Goal: Task Accomplishment & Management: Manage account settings

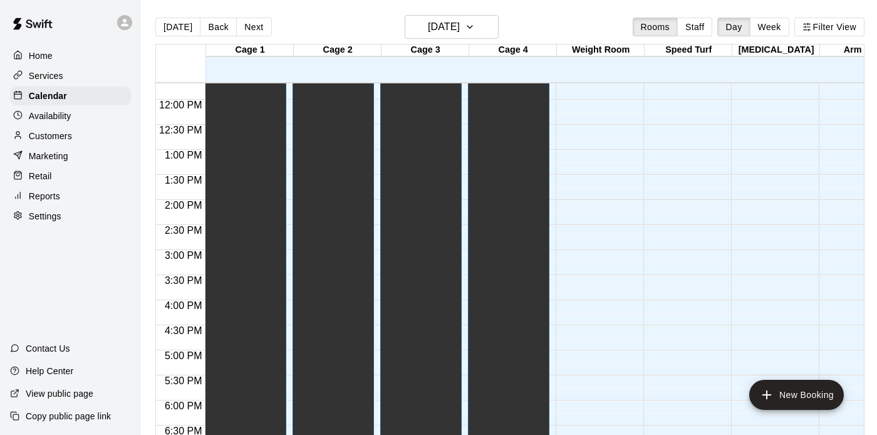
scroll to position [549, 0]
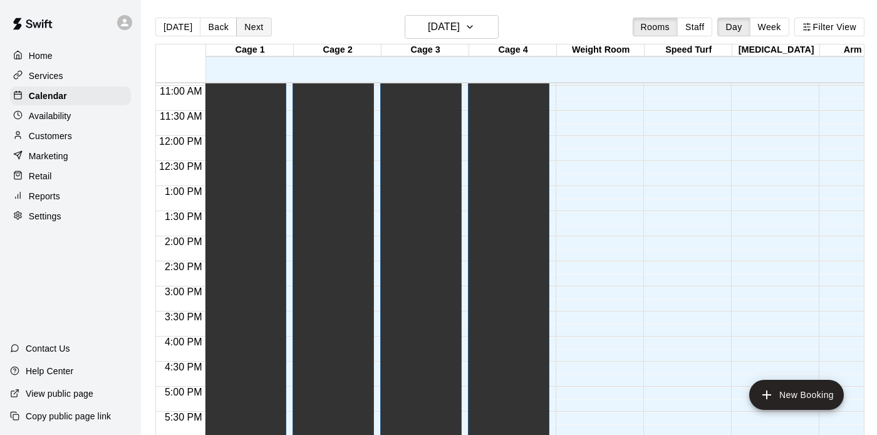
click at [247, 21] on button "Next" at bounding box center [253, 27] width 35 height 19
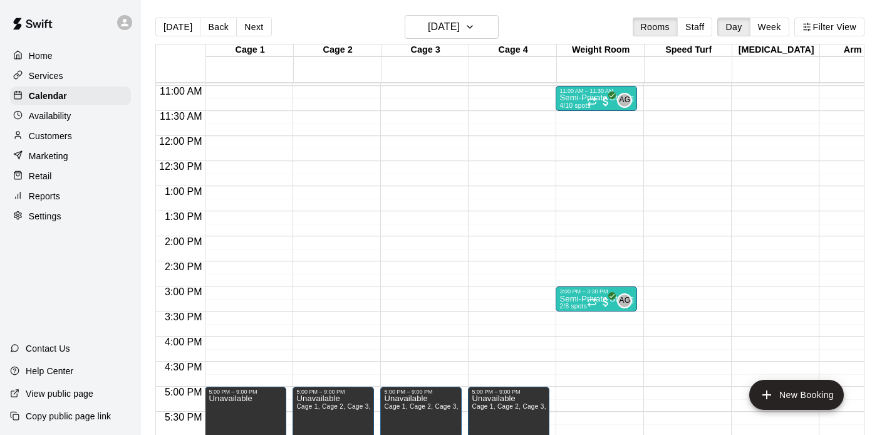
drag, startPoint x: 314, startPoint y: 18, endPoint x: 329, endPoint y: 30, distance: 20.0
click at [329, 30] on div "[DATE] Back [DATE][DATE] Rooms Staff Day Week Filter View" at bounding box center [509, 29] width 709 height 29
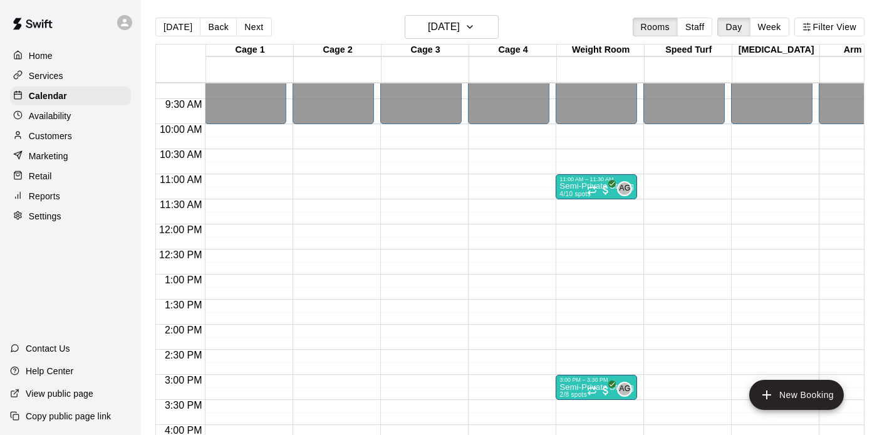
scroll to position [455, 0]
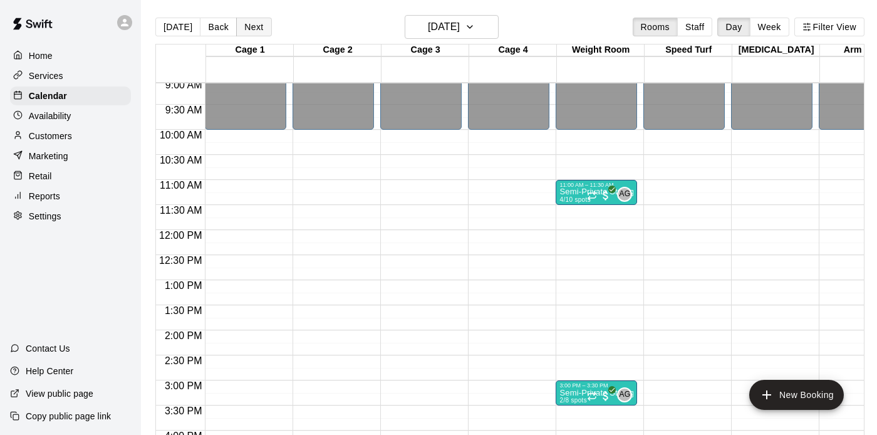
click at [257, 28] on button "Next" at bounding box center [253, 27] width 35 height 19
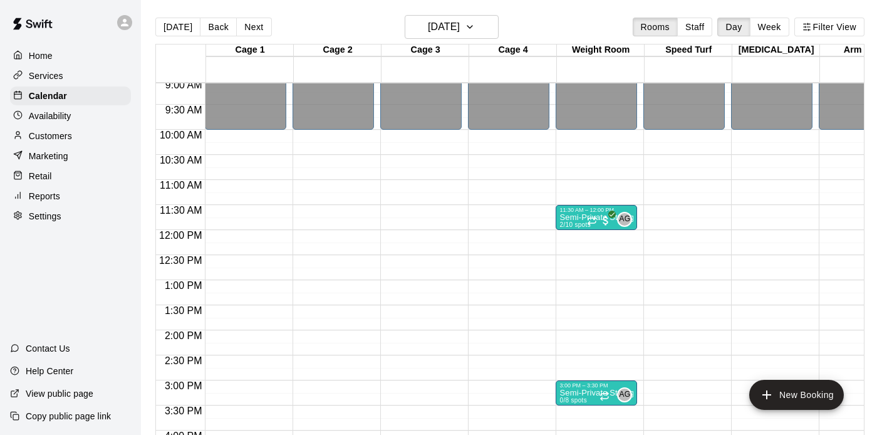
click at [256, 147] on div "12:00 AM – 10:00 AM Closed 5:00 PM – 6:00 PM Unavailable 6:00 PM – 7:00 PM [PER…" at bounding box center [245, 230] width 81 height 1202
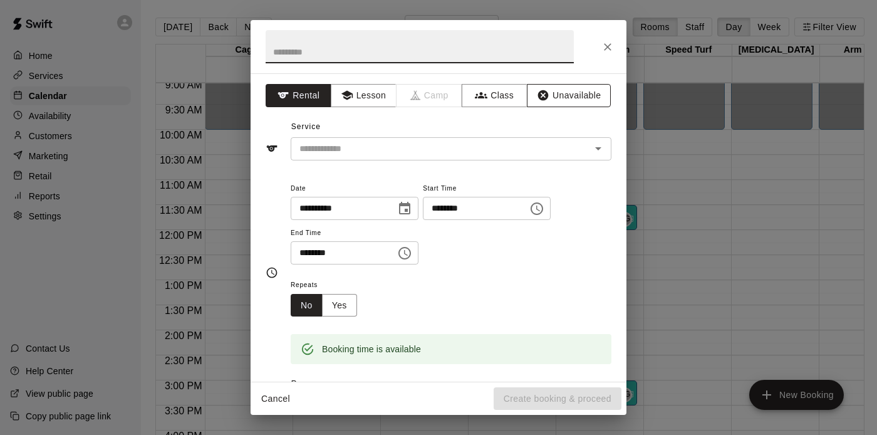
click at [552, 96] on button "Unavailable" at bounding box center [569, 95] width 84 height 23
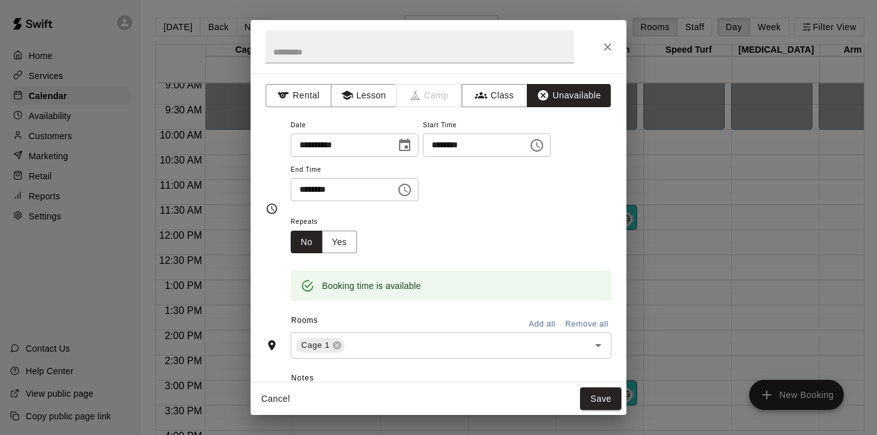
click at [436, 147] on input "********" at bounding box center [471, 144] width 96 height 23
click at [438, 152] on input "********" at bounding box center [471, 144] width 96 height 23
type input "********"
click at [304, 188] on input "********" at bounding box center [339, 189] width 96 height 23
type input "********"
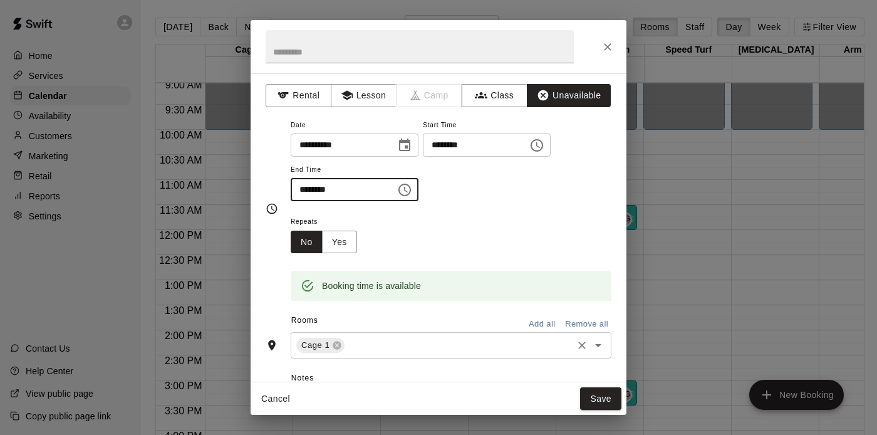
click at [446, 349] on input "text" at bounding box center [458, 346] width 224 height 16
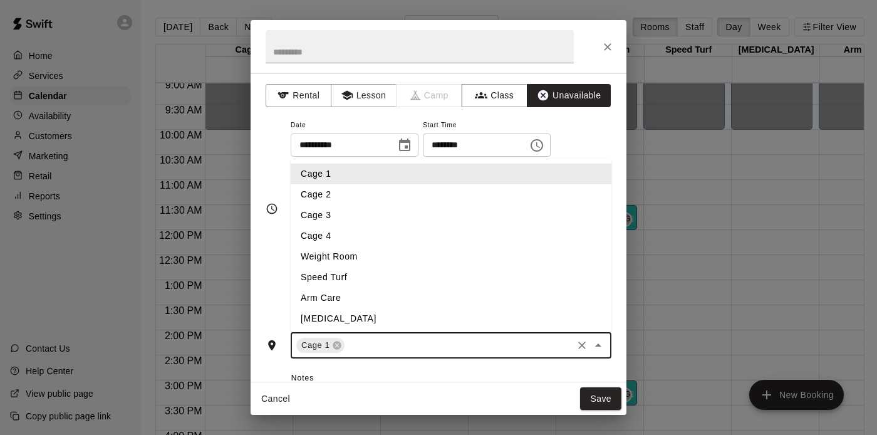
type input "*"
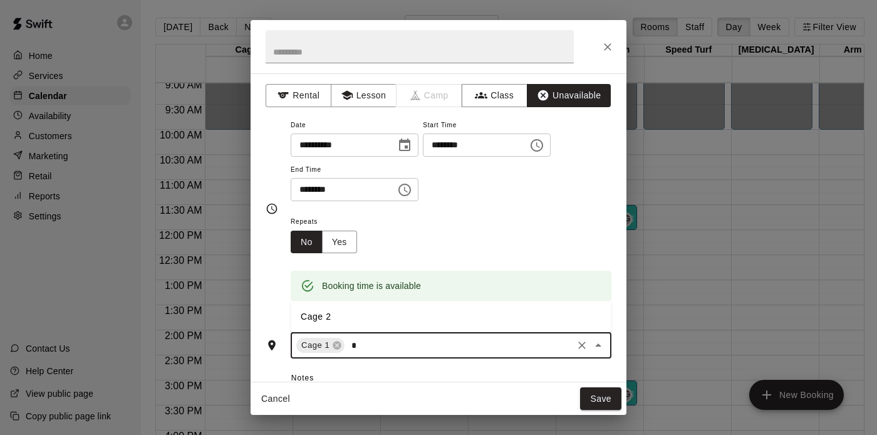
click at [395, 321] on li "Cage 2" at bounding box center [451, 316] width 321 height 21
type input "*"
click at [372, 322] on li "Cage 3" at bounding box center [451, 316] width 321 height 21
type input "*"
click at [421, 320] on li "Cage 4" at bounding box center [451, 316] width 321 height 21
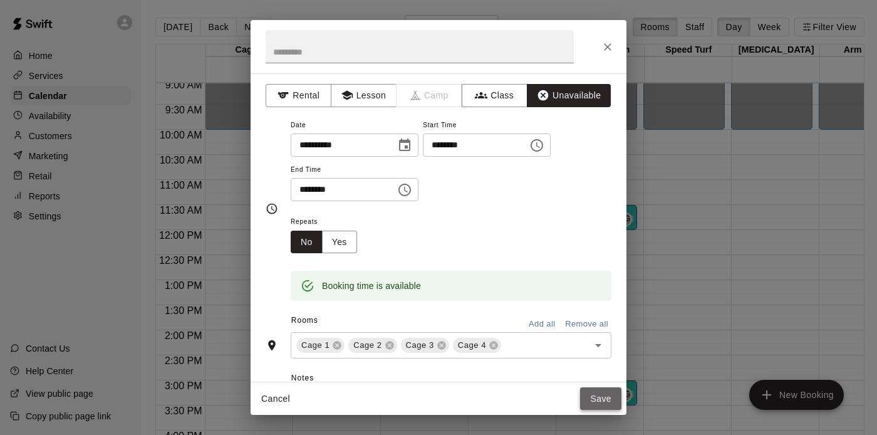
click at [609, 397] on button "Save" at bounding box center [600, 398] width 41 height 23
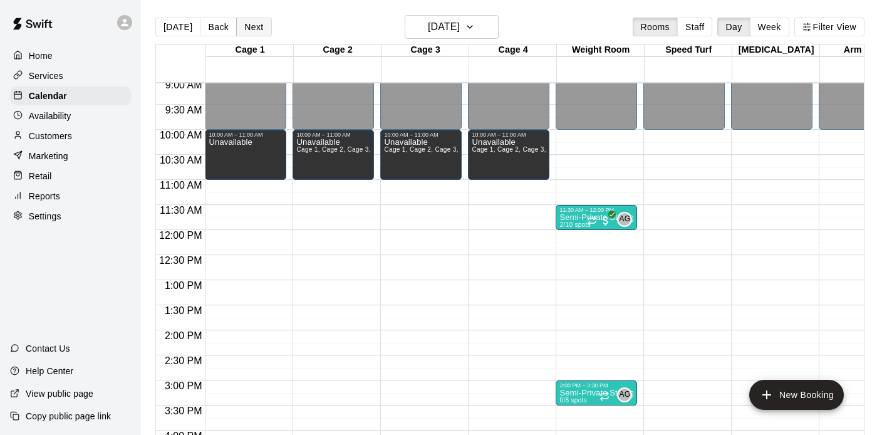
click at [253, 29] on button "Next" at bounding box center [253, 27] width 35 height 19
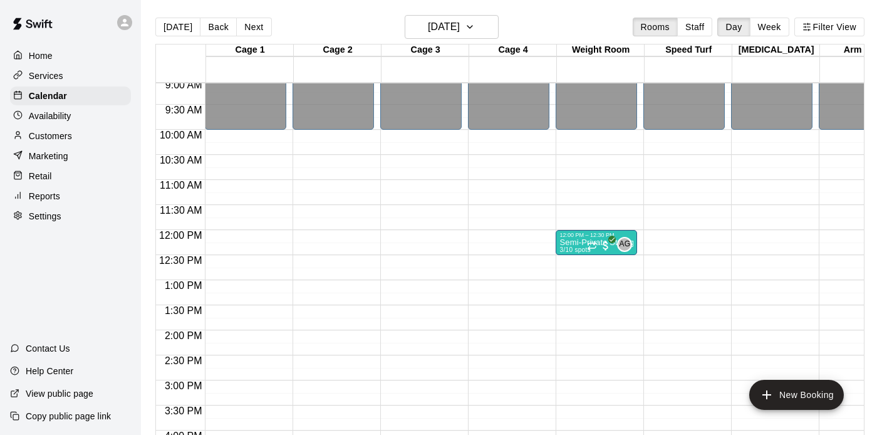
click at [268, 140] on div "12:00 AM – 10:00 AM Closed 5:00 PM – 9:00 PM Unavailable 9:00 PM – 11:59 PM Clo…" at bounding box center [245, 230] width 81 height 1202
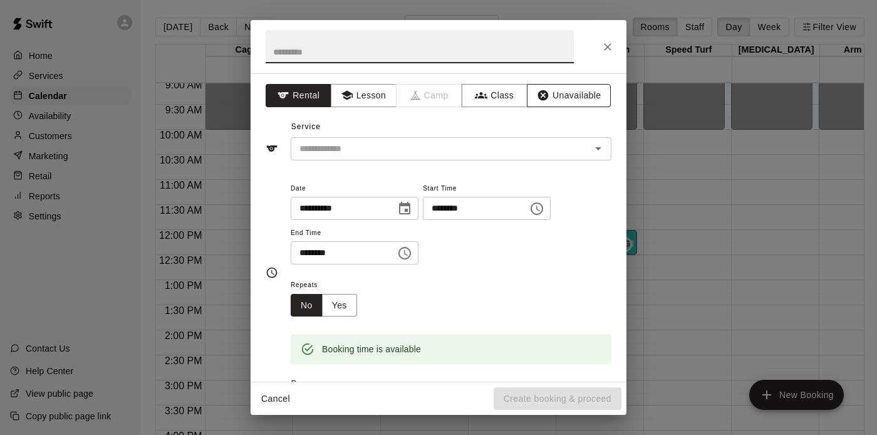
click at [571, 97] on button "Unavailable" at bounding box center [569, 95] width 84 height 23
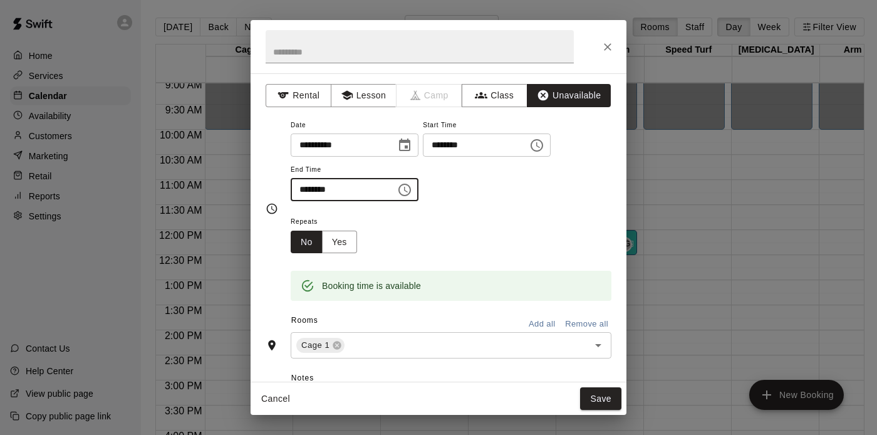
click at [306, 191] on input "********" at bounding box center [339, 189] width 96 height 23
click at [302, 189] on input "********" at bounding box center [339, 189] width 96 height 23
type input "********"
click at [376, 349] on input "text" at bounding box center [458, 346] width 224 height 16
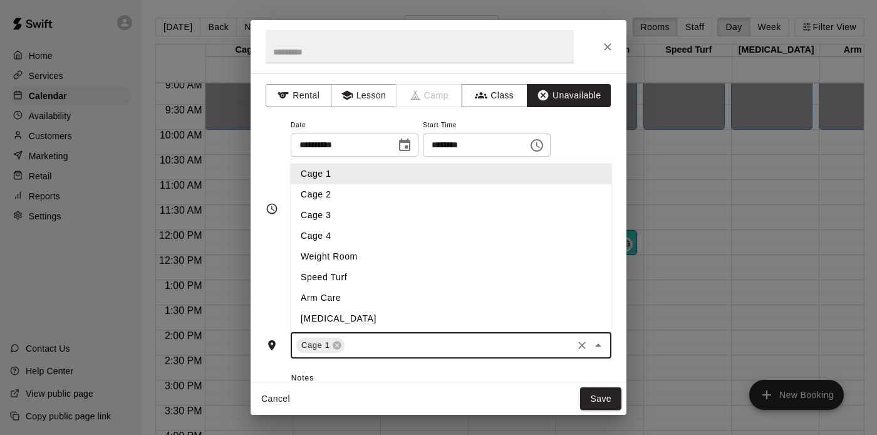
type input "*"
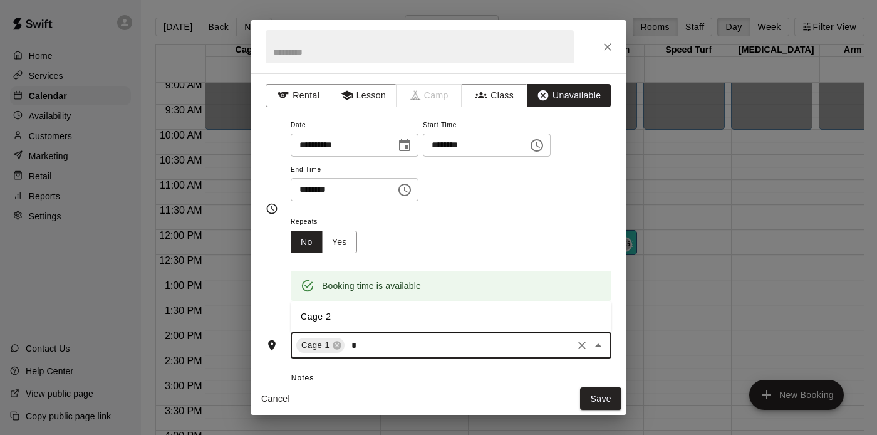
click at [371, 320] on li "Cage 2" at bounding box center [451, 316] width 321 height 21
type input "*"
click at [368, 321] on li "Cage 3" at bounding box center [451, 316] width 321 height 21
type input "*"
click at [368, 316] on li "Cage 4" at bounding box center [451, 316] width 321 height 21
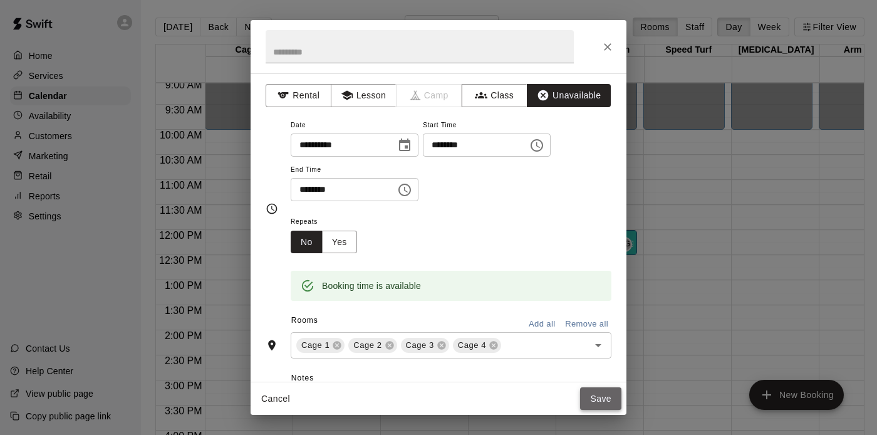
click at [592, 398] on button "Save" at bounding box center [600, 398] width 41 height 23
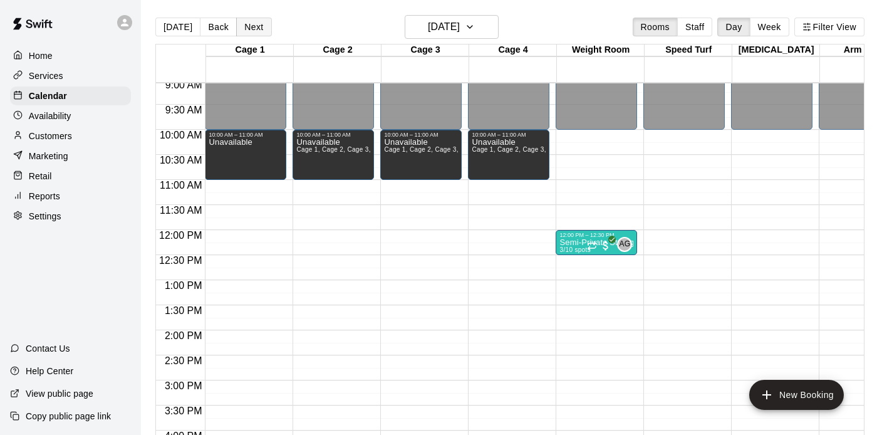
click at [246, 34] on button "Next" at bounding box center [253, 27] width 35 height 19
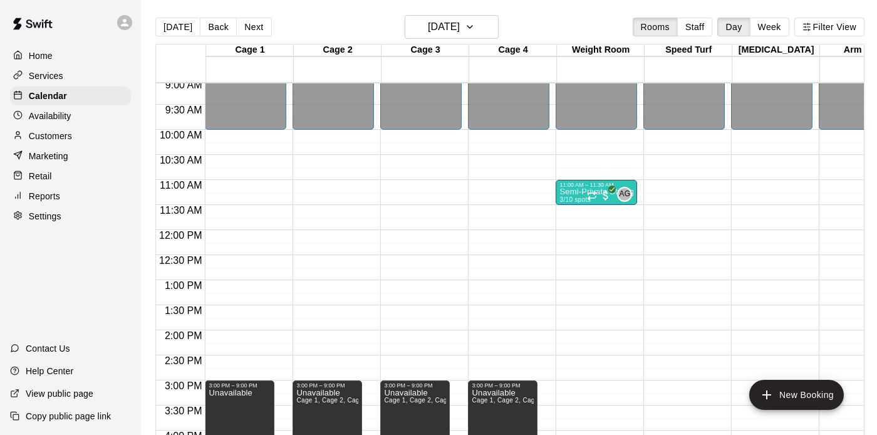
drag, startPoint x: 349, startPoint y: 306, endPoint x: 358, endPoint y: 306, distance: 8.8
click at [358, 306] on div "12:00 AM – 10:00 AM Closed 3:00 PM – 9:00 PM Unavailable Cage 1, Cage 2, Cage 3…" at bounding box center [332, 230] width 81 height 1202
click at [258, 388] on div "3:00 PM – 9:00 PM" at bounding box center [240, 385] width 62 height 6
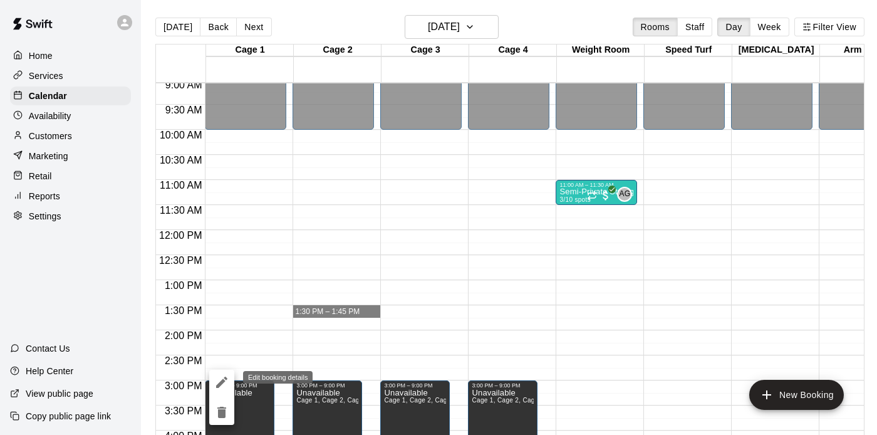
click at [226, 379] on icon "edit" at bounding box center [221, 381] width 15 height 15
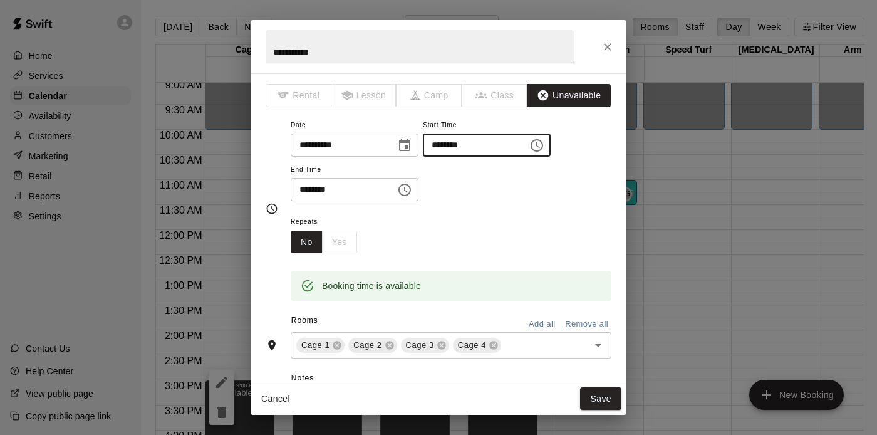
click at [440, 148] on input "********" at bounding box center [471, 144] width 96 height 23
type input "********"
click at [599, 396] on button "Save" at bounding box center [600, 398] width 41 height 23
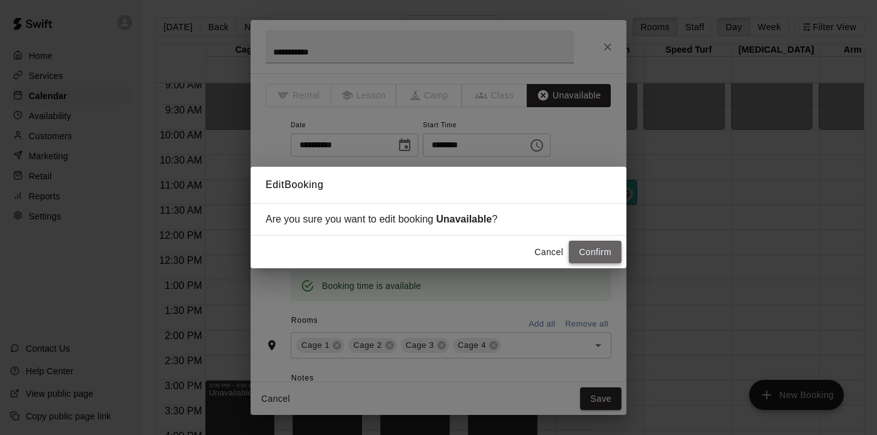
click at [601, 254] on button "Confirm" at bounding box center [595, 251] width 53 height 23
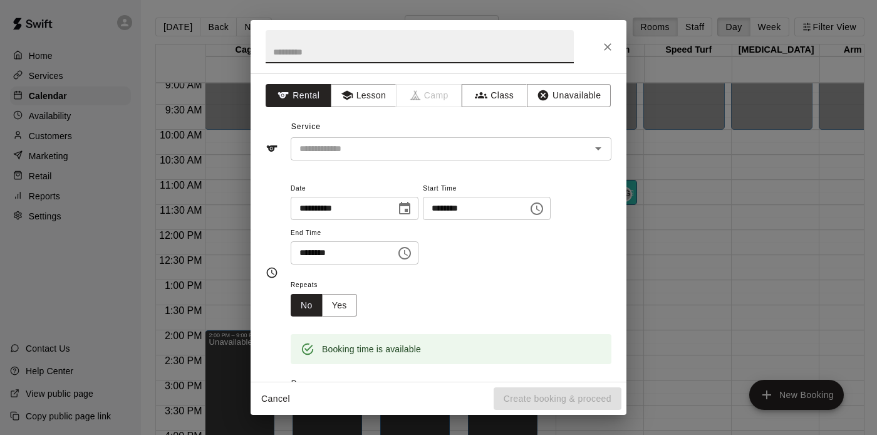
click at [608, 46] on icon "Close" at bounding box center [607, 47] width 13 height 13
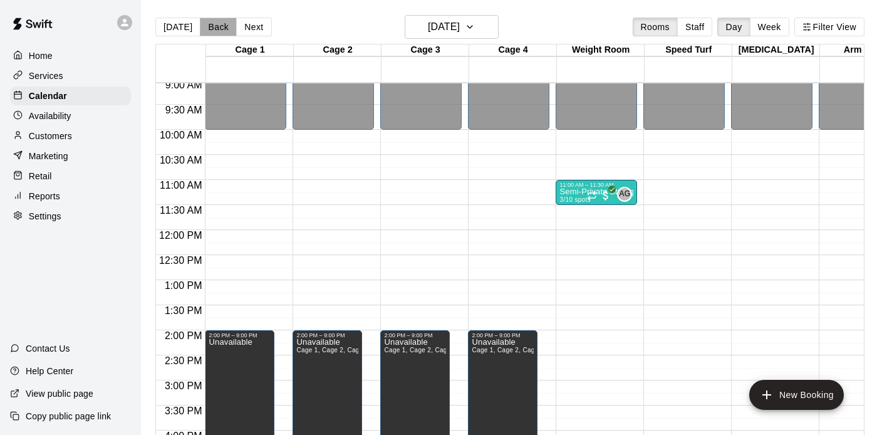
click at [219, 24] on button "Back" at bounding box center [218, 27] width 37 height 19
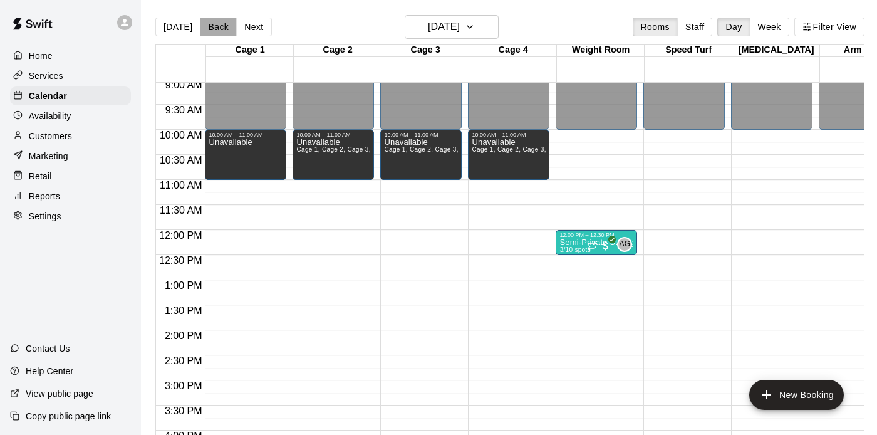
click at [215, 31] on button "Back" at bounding box center [218, 27] width 37 height 19
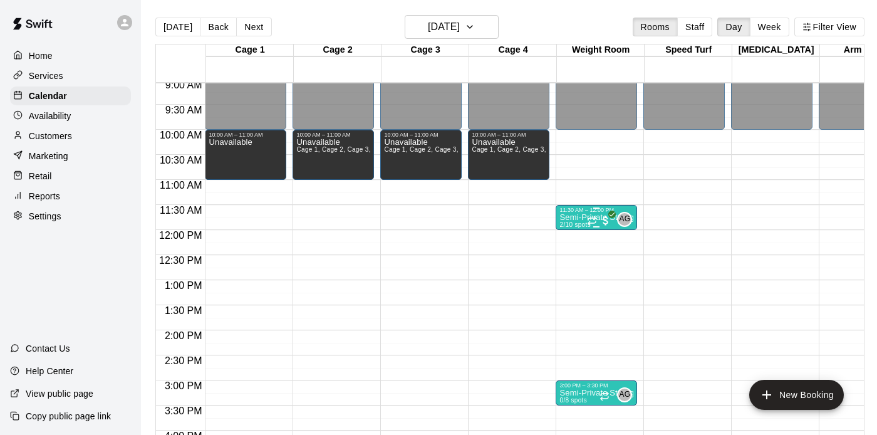
click at [569, 217] on p "Semi-Private Strength & Conditioning" at bounding box center [596, 217] width 74 height 0
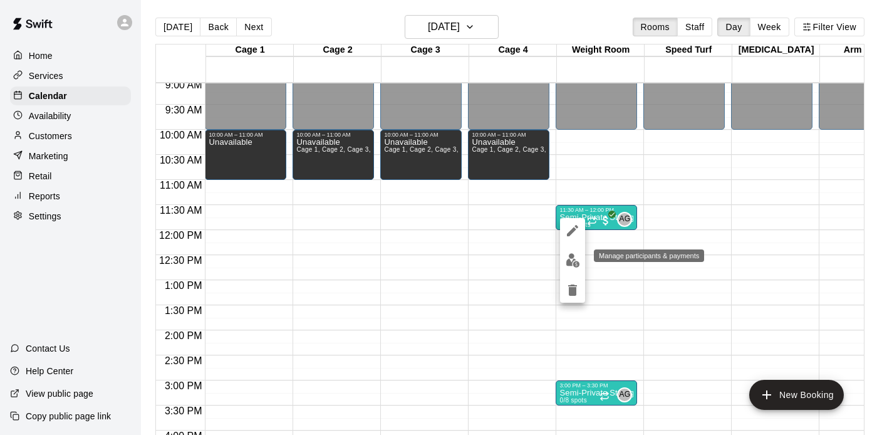
click at [575, 258] on img "edit" at bounding box center [572, 260] width 14 height 14
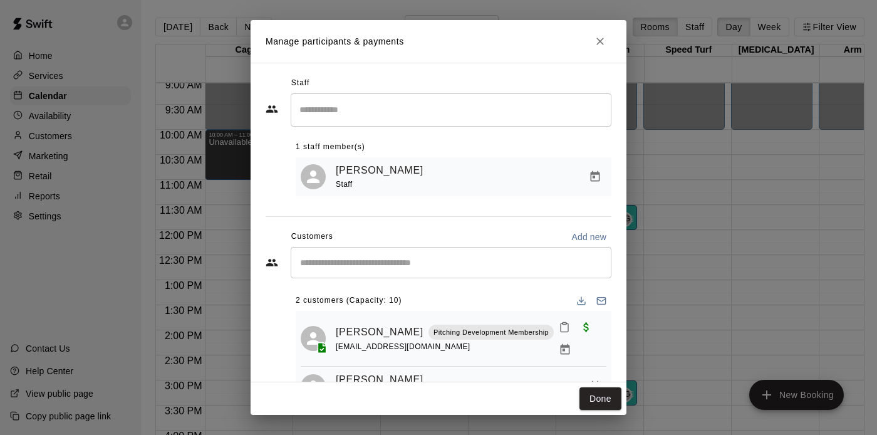
scroll to position [36, 0]
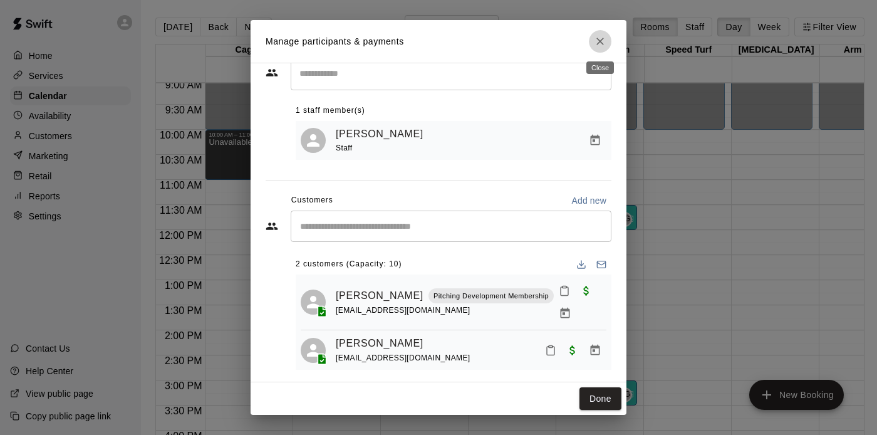
click at [600, 39] on icon "Close" at bounding box center [600, 41] width 13 height 13
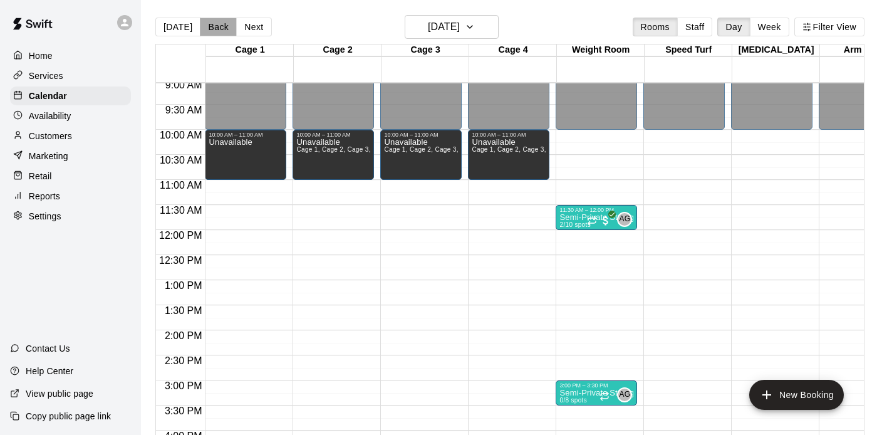
click at [217, 21] on button "Back" at bounding box center [218, 27] width 37 height 19
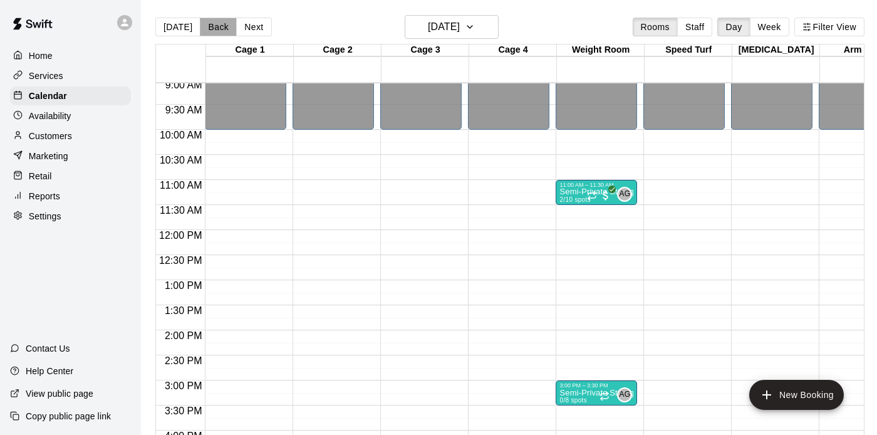
click at [218, 25] on button "Back" at bounding box center [218, 27] width 37 height 19
